Goal: Task Accomplishment & Management: Complete application form

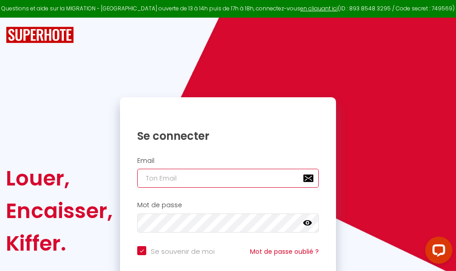
click at [235, 179] on input "email" at bounding box center [227, 178] width 181 height 19
type input "m"
checkbox input "true"
type input "ma"
checkbox input "true"
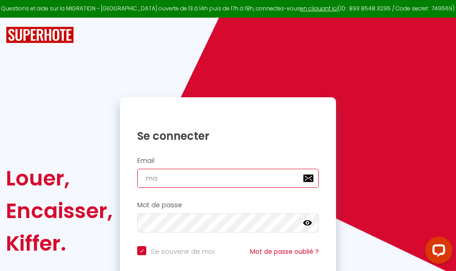
type input "mar"
checkbox input "true"
type input "marc"
checkbox input "true"
type input "marcd"
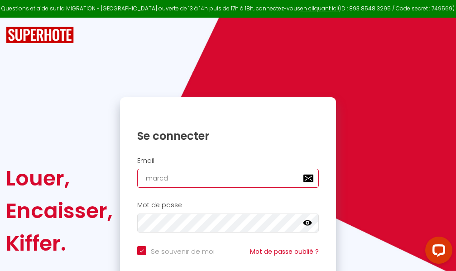
checkbox input "true"
type input "marcdp"
checkbox input "true"
type input "marcdpo"
checkbox input "true"
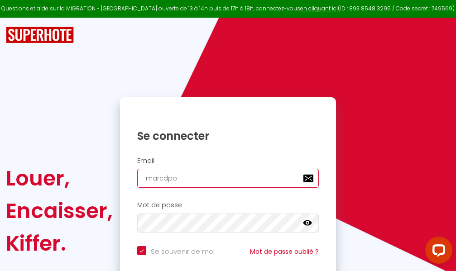
type input "marcdpoz"
checkbox input "true"
type input "marcdpoz."
checkbox input "true"
type input "marcdpoz.l"
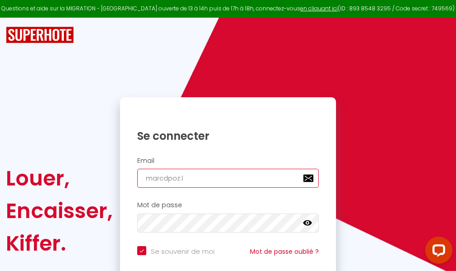
checkbox input "true"
type input "marcdpoz.lo"
checkbox input "true"
type input "marcdpoz.loc"
checkbox input "true"
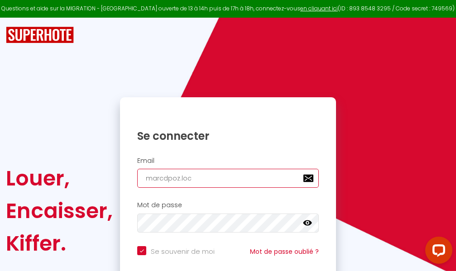
type input "marcdpoz.loca"
checkbox input "true"
type input "marcdpoz.locat"
checkbox input "true"
type input "marcdpoz.locati"
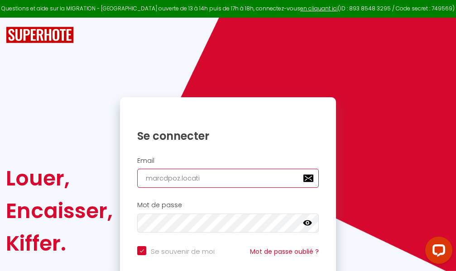
checkbox input "true"
type input "marcdpoz.locatio"
checkbox input "true"
type input "marcdpoz.location"
checkbox input "true"
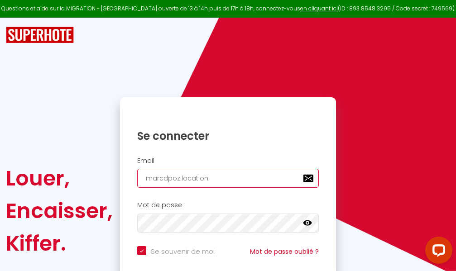
type input "marcdpoz.location@"
checkbox input "true"
type input "marcdpoz.location@g"
checkbox input "true"
type input "marcdpoz.location@gm"
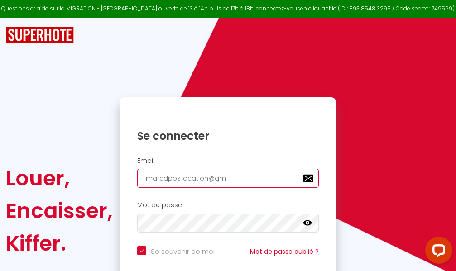
checkbox input "true"
type input "marcdpoz.location@gma"
checkbox input "true"
type input "marcdpoz.location@gmai"
checkbox input "true"
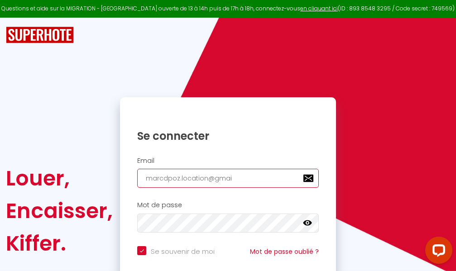
type input "[EMAIL_ADDRESS]"
checkbox input "true"
type input "[EMAIL_ADDRESS]."
checkbox input "true"
type input "marcdpoz.location@gmail.c"
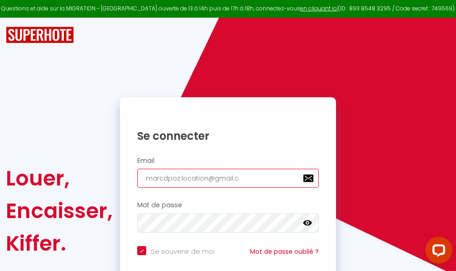
checkbox input "true"
type input "[EMAIL_ADDRESS][DOMAIN_NAME]"
checkbox input "true"
type input "[EMAIL_ADDRESS][DOMAIN_NAME]"
checkbox input "true"
